Goal: Information Seeking & Learning: Learn about a topic

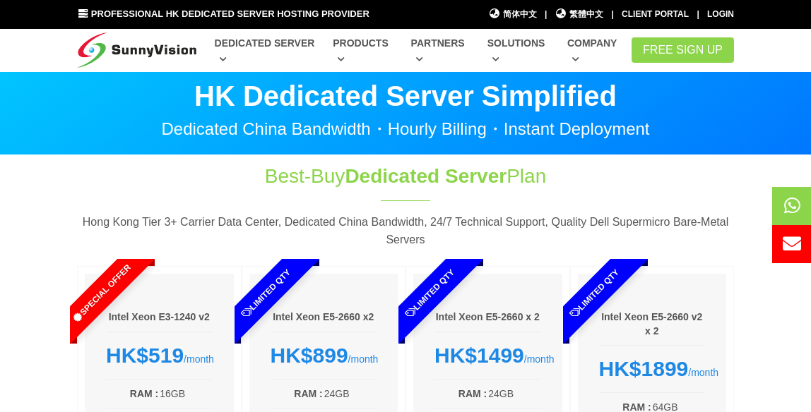
click at [777, 350] on section "Best-Buy Dedicated Server Plan Hong Kong Tier 3+ Carrier Data Center, Dedicated…" at bounding box center [405, 397] width 811 height 484
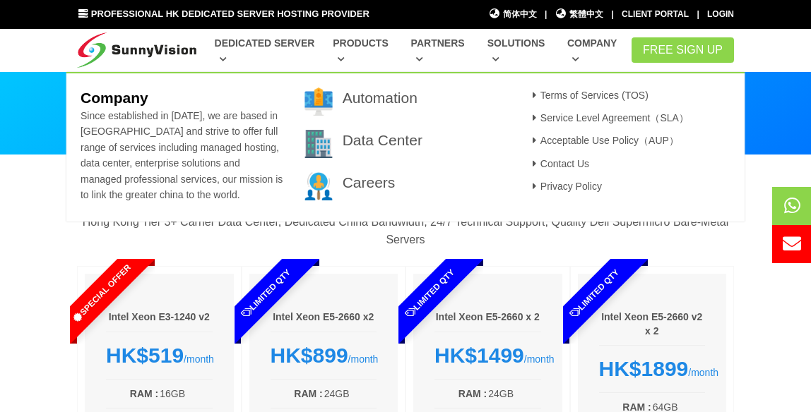
drag, startPoint x: 347, startPoint y: 183, endPoint x: 302, endPoint y: 176, distance: 45.7
click at [314, 178] on div "Automation Data Center Careers" at bounding box center [406, 151] width 224 height 127
click at [168, 172] on span "Since established in [DATE], we are based in [GEOGRAPHIC_DATA] and strive to of…" at bounding box center [182, 155] width 202 height 90
click at [122, 92] on b "Company" at bounding box center [115, 98] width 68 height 16
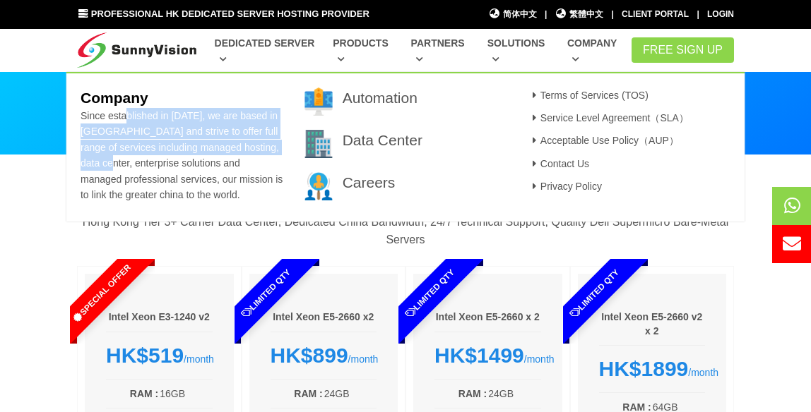
drag, startPoint x: 121, startPoint y: 114, endPoint x: 131, endPoint y: 160, distance: 46.8
click at [131, 160] on span "Since established in [DATE], we are based in [GEOGRAPHIC_DATA] and strive to of…" at bounding box center [182, 155] width 202 height 90
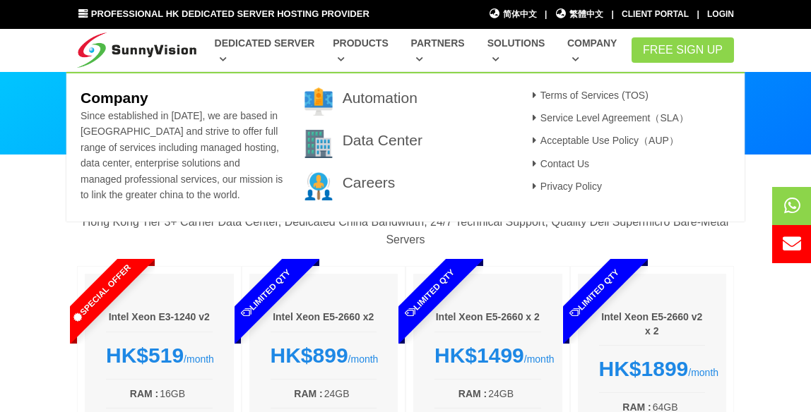
click at [233, 187] on p "Since established in [DATE], we are based in [GEOGRAPHIC_DATA] and strive to of…" at bounding box center [182, 155] width 203 height 95
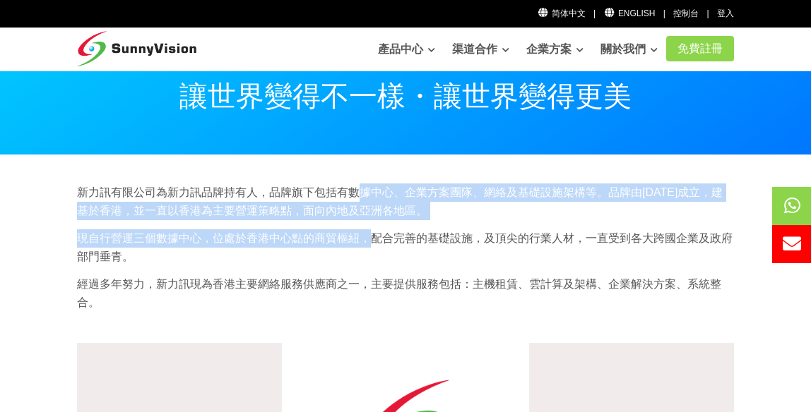
drag, startPoint x: 360, startPoint y: 198, endPoint x: 368, endPoint y: 237, distance: 39.6
click at [368, 237] on div "新力訊有限公司為新力訊品牌持有人，品牌旗下包括有數據中心、企業方案團隊、網絡及基礎設施架構等。品牌由1997年成立，建基於香港，並一直以香港為主要營運策略點，…" at bounding box center [405, 253] width 678 height 138
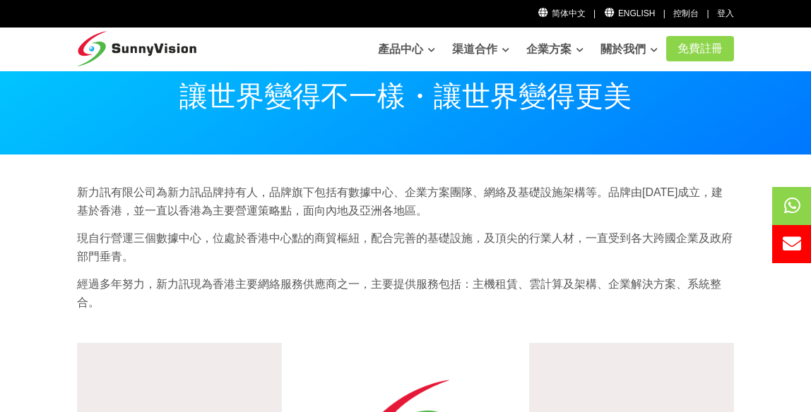
click at [376, 259] on p "現自行營運三個數據中心，位處於香港中心點的商貿樞紐，配合完善的基礎設施，及頂尖的行業人材，一直受到各大跨國企業及政府部門垂青。" at bounding box center [405, 248] width 657 height 36
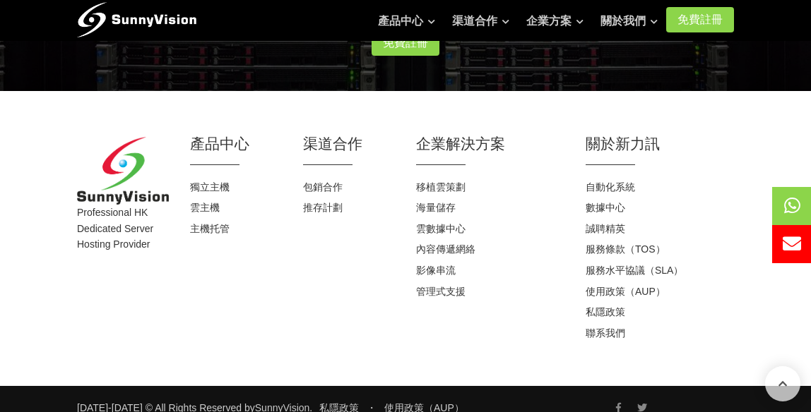
scroll to position [1555, 0]
